Goal: Answer question/provide support

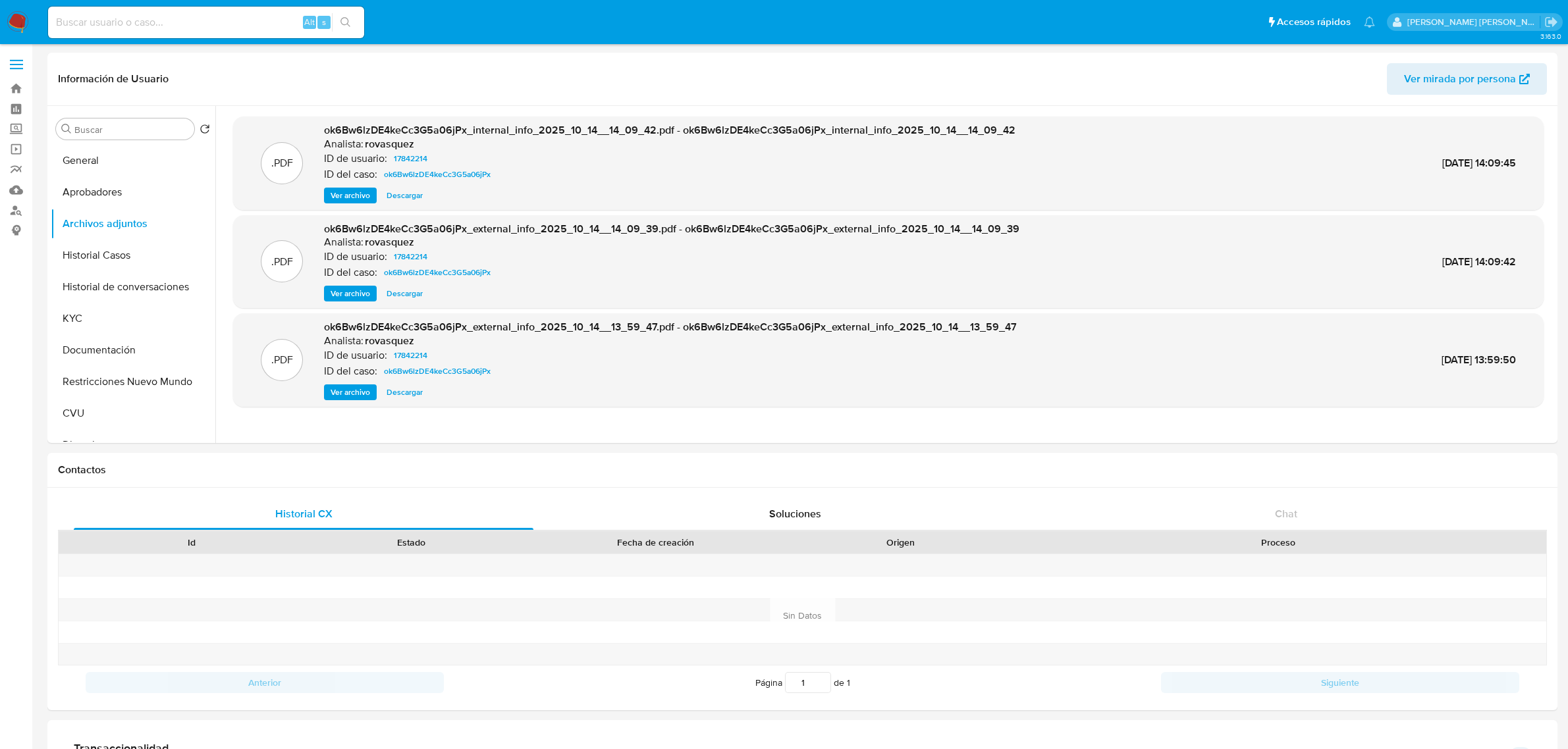
select select "10"
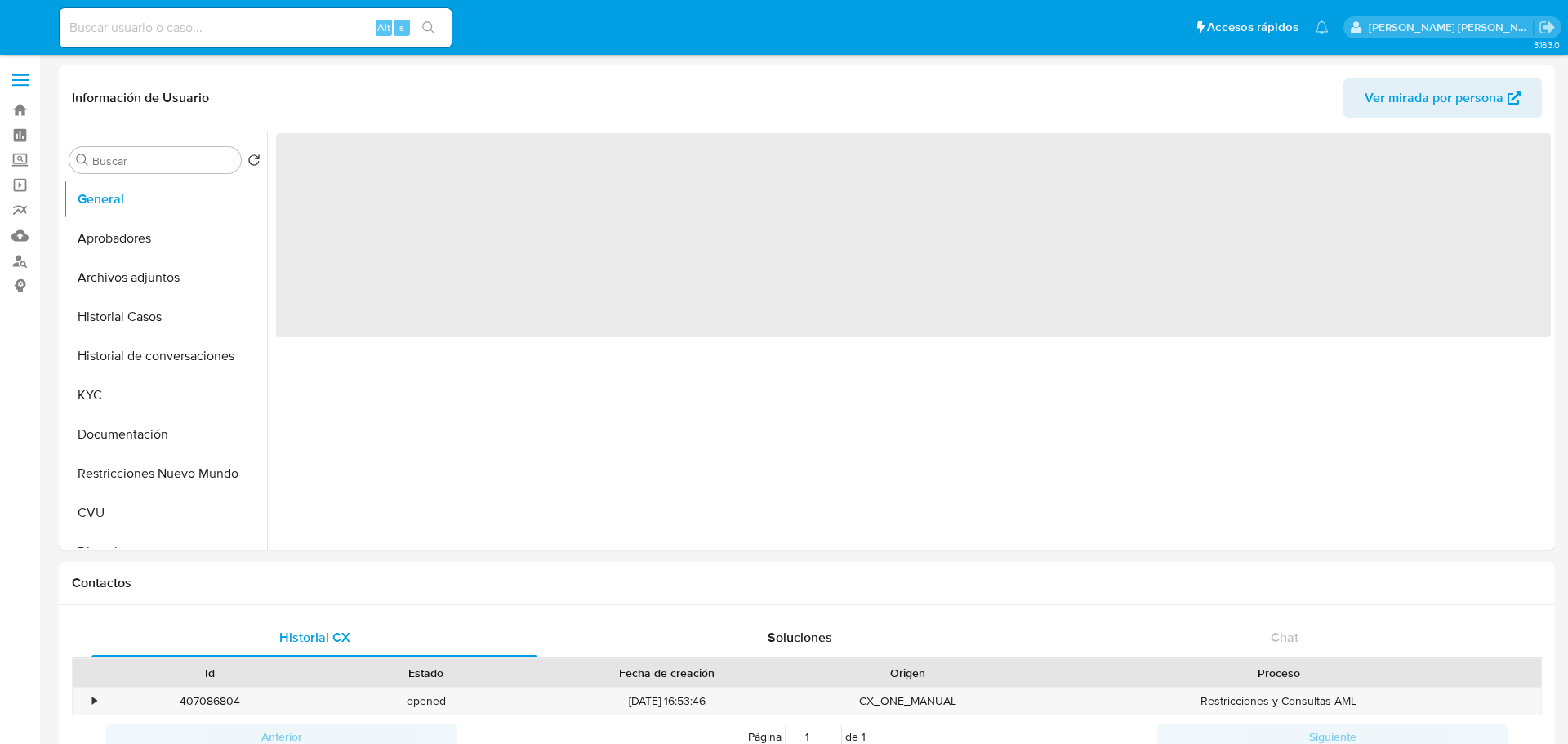
select select "10"
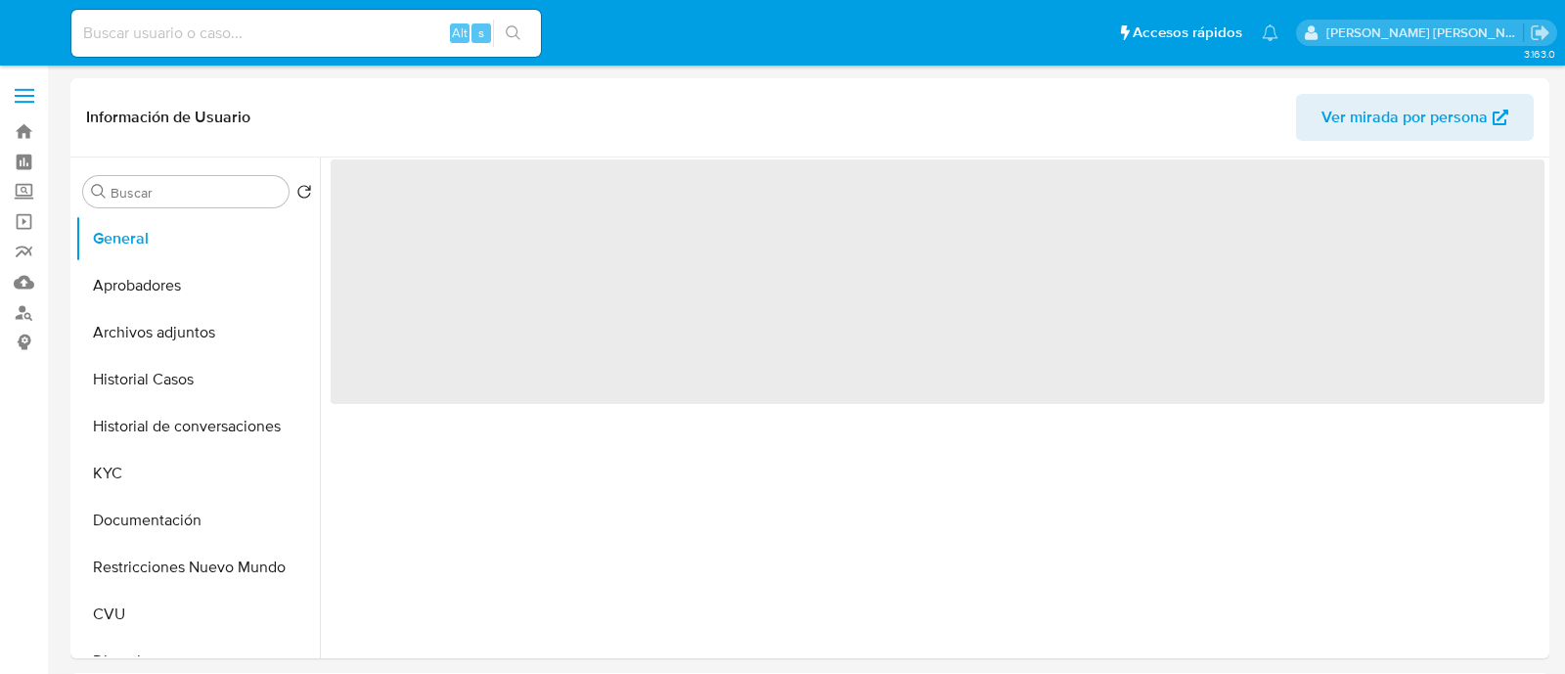
select select "10"
